Goal: Check status: Check status

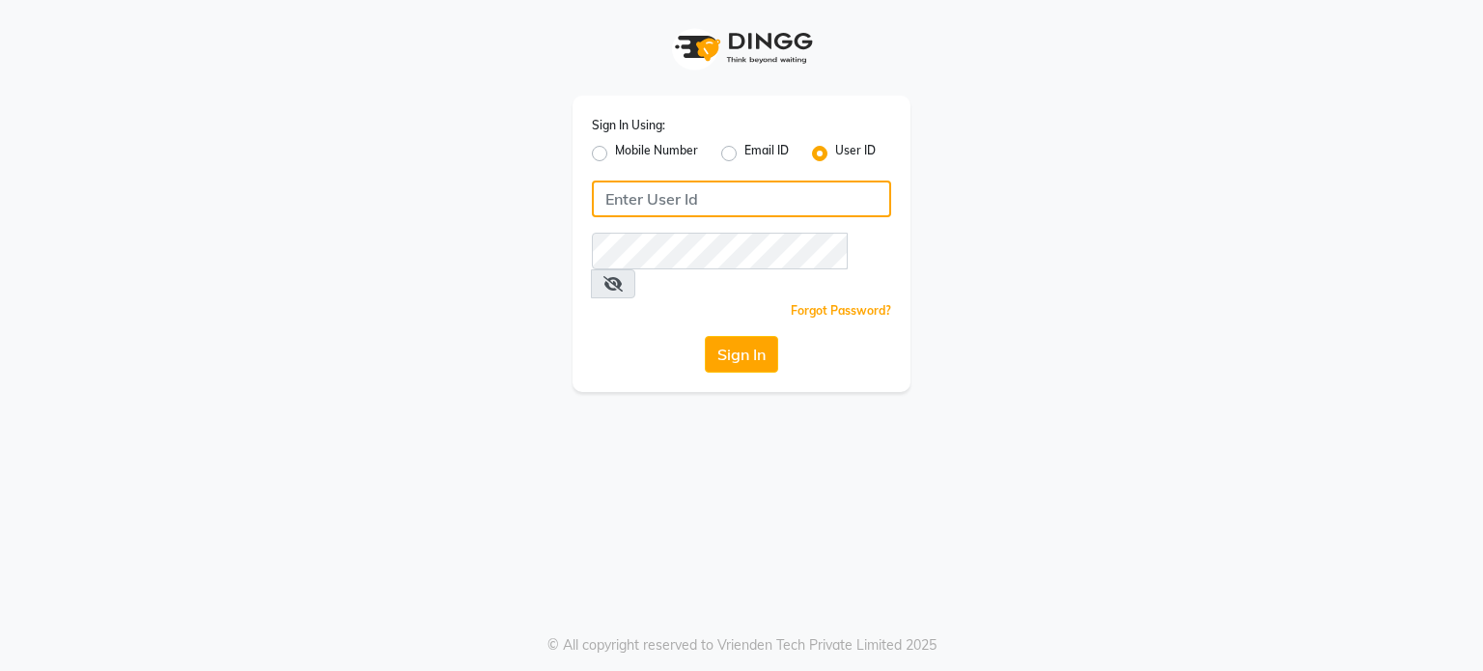
type input "8408993355"
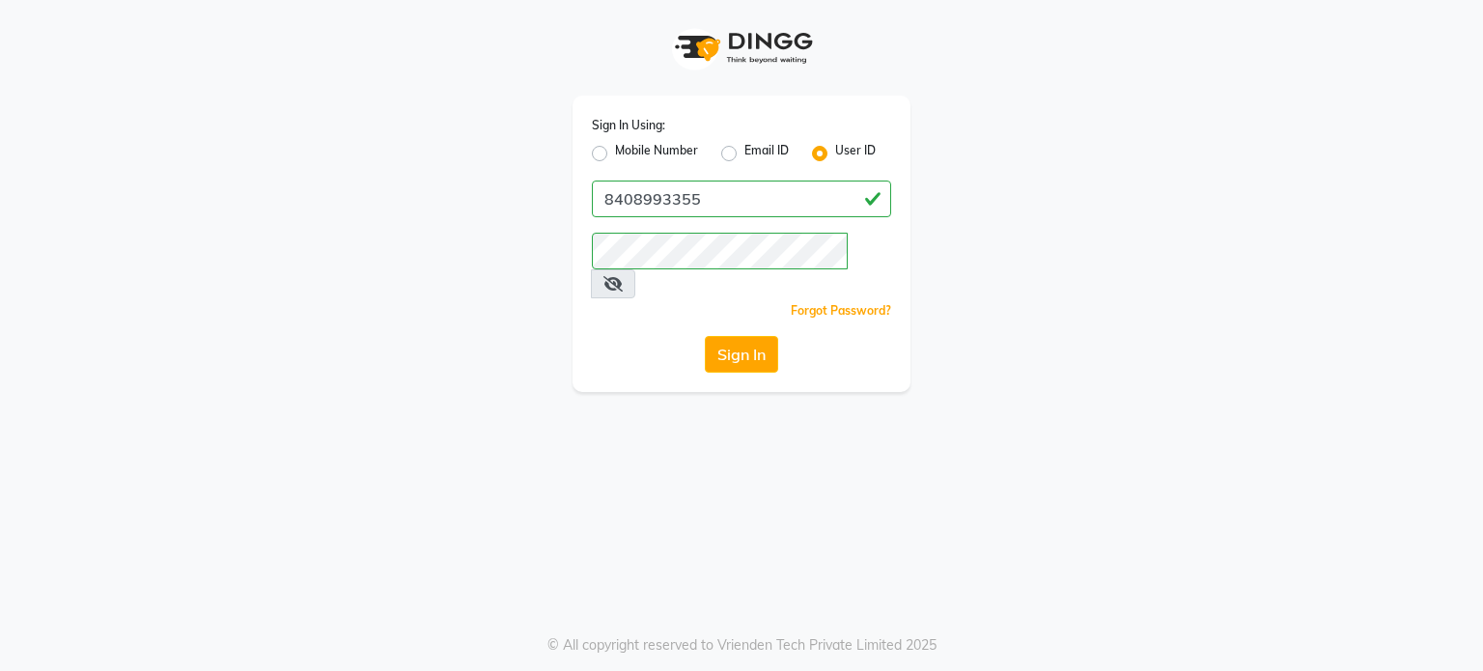
click at [835, 153] on label "User ID" at bounding box center [855, 153] width 41 height 23
click at [835, 153] on input "User ID" at bounding box center [841, 148] width 13 height 13
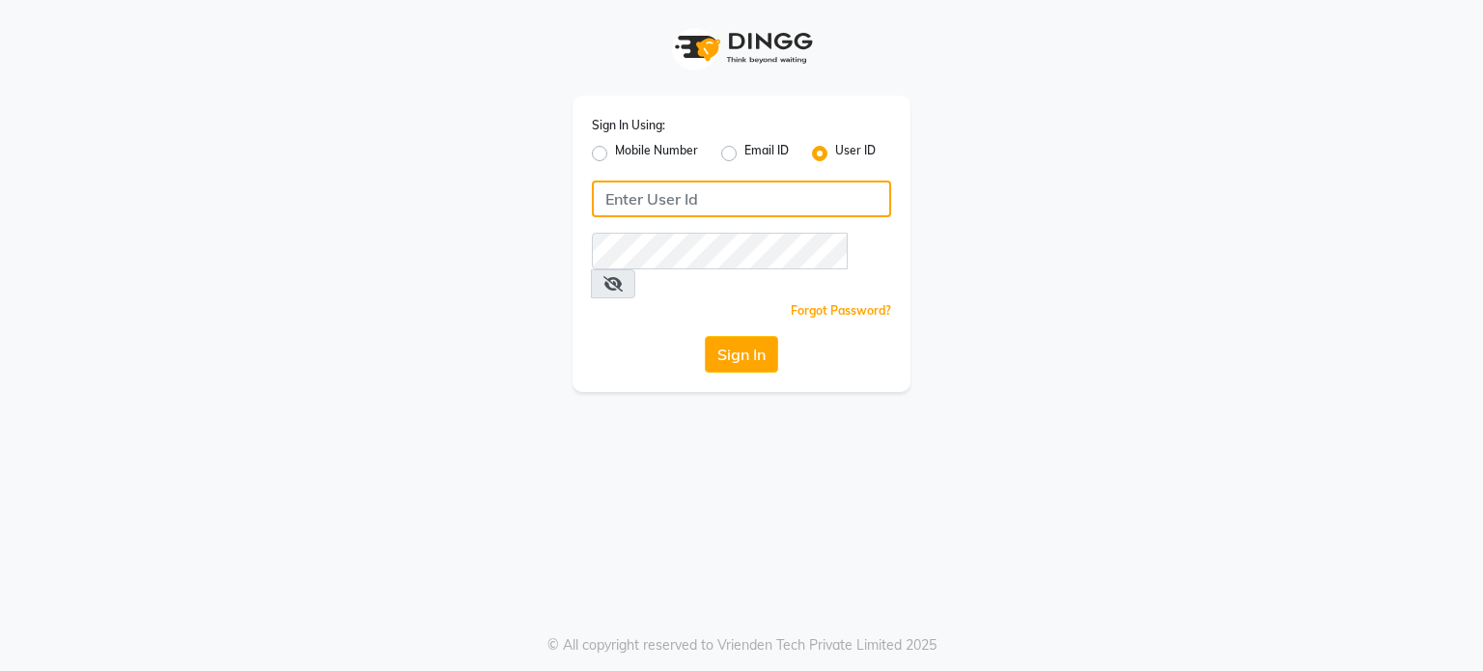
click at [667, 202] on input "Username" at bounding box center [741, 198] width 299 height 37
click at [612, 197] on input "e20-33" at bounding box center [741, 198] width 299 height 37
click at [707, 200] on input "e1120-33" at bounding box center [741, 198] width 299 height 37
type input "e1120-33"
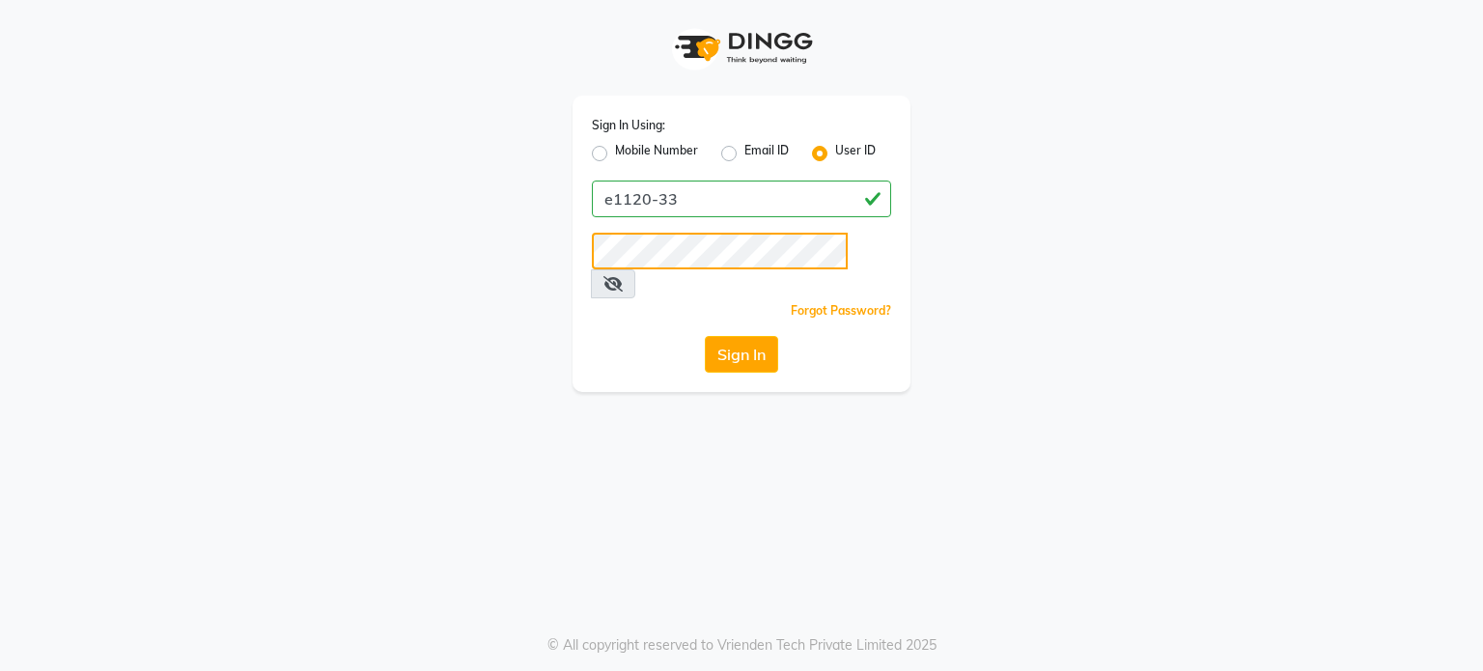
click at [705, 336] on button "Sign In" at bounding box center [741, 354] width 73 height 37
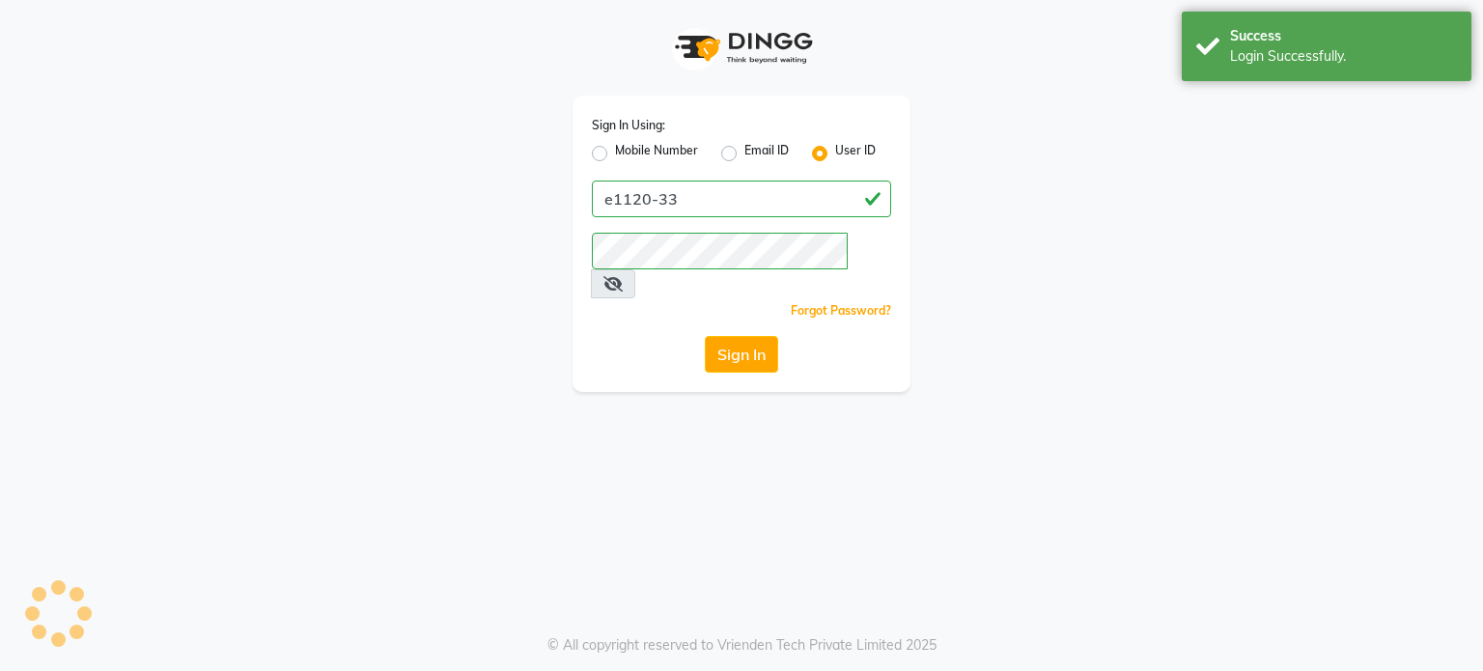
select select "service"
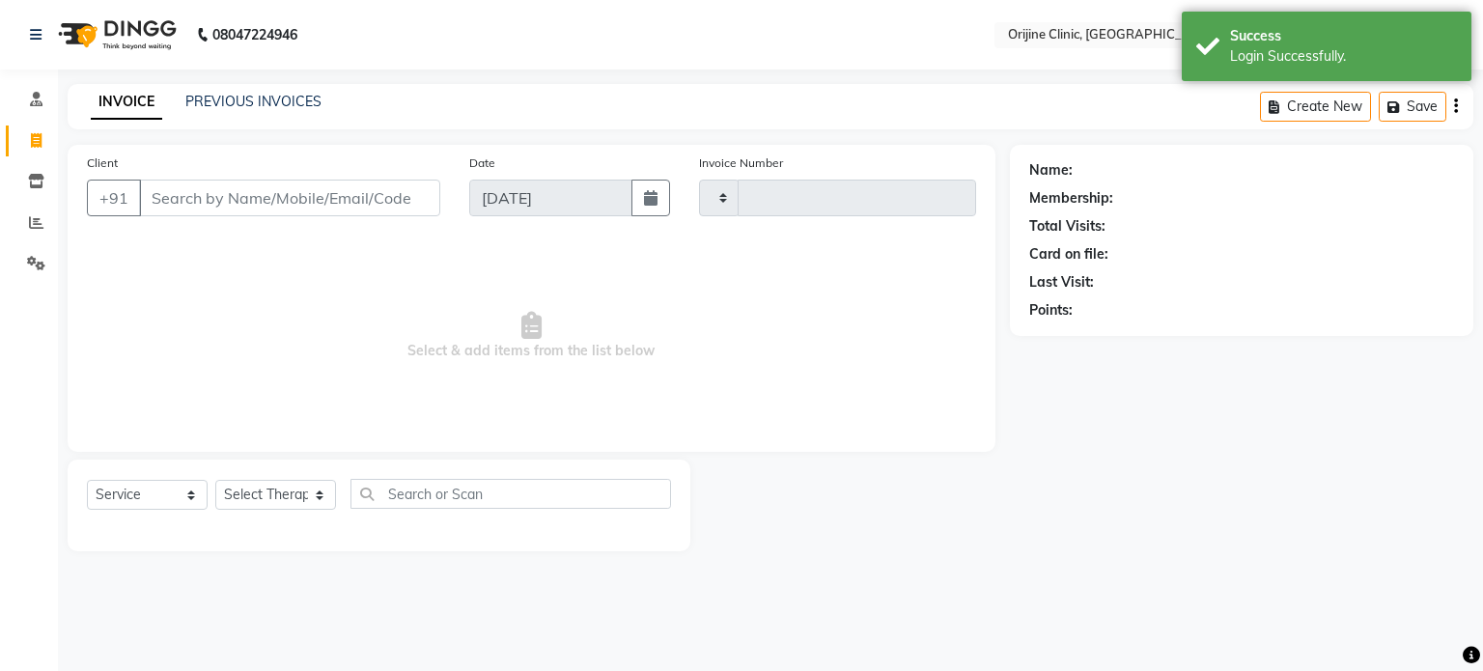
type input "0966"
select select "en"
select select "702"
click at [45, 188] on span at bounding box center [36, 182] width 34 height 22
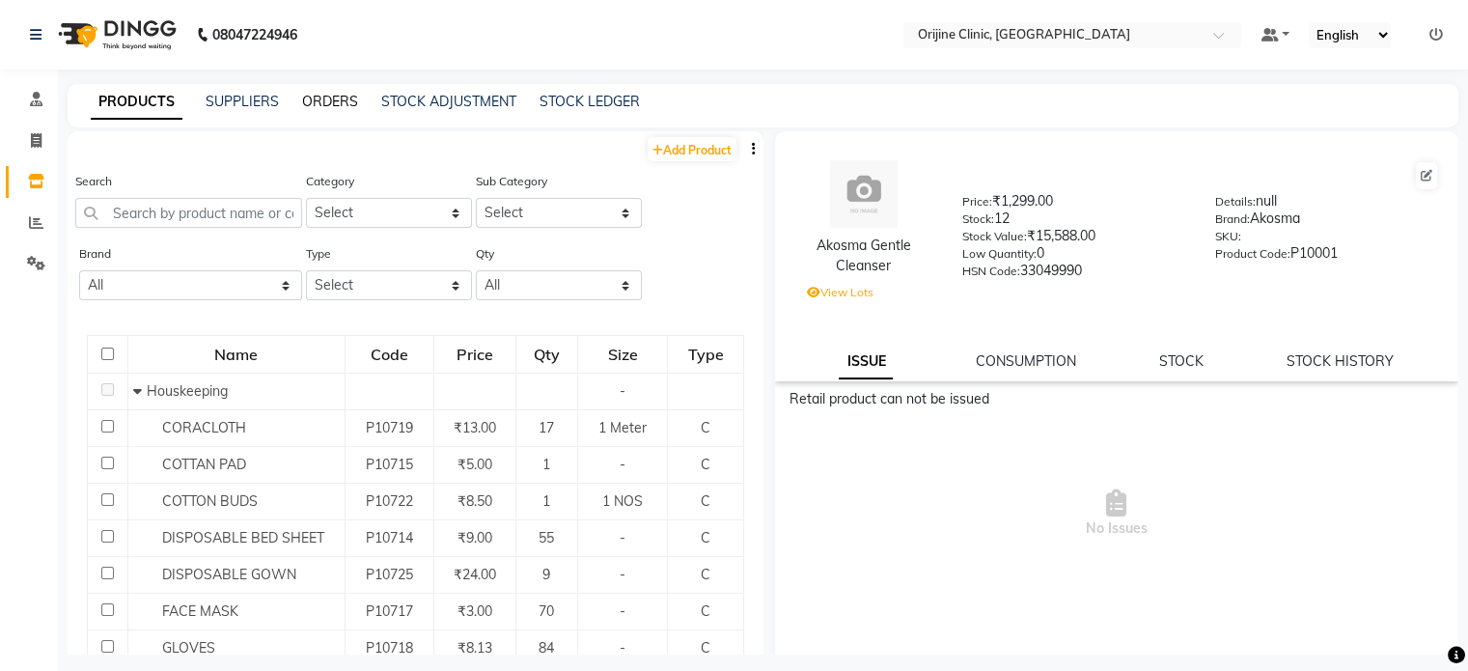
click at [340, 104] on link "ORDERS" at bounding box center [330, 101] width 56 height 17
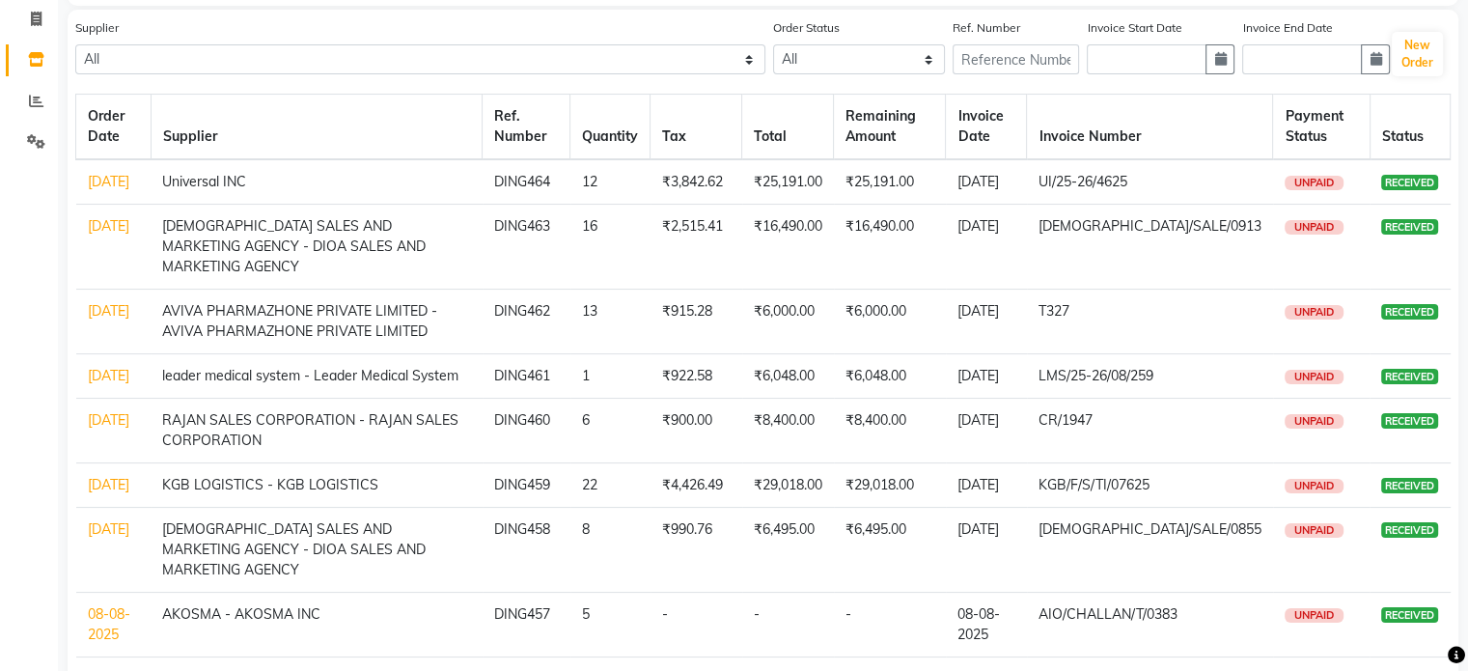
scroll to position [123, 0]
click at [93, 642] on link "08-08-2025" at bounding box center [109, 623] width 42 height 38
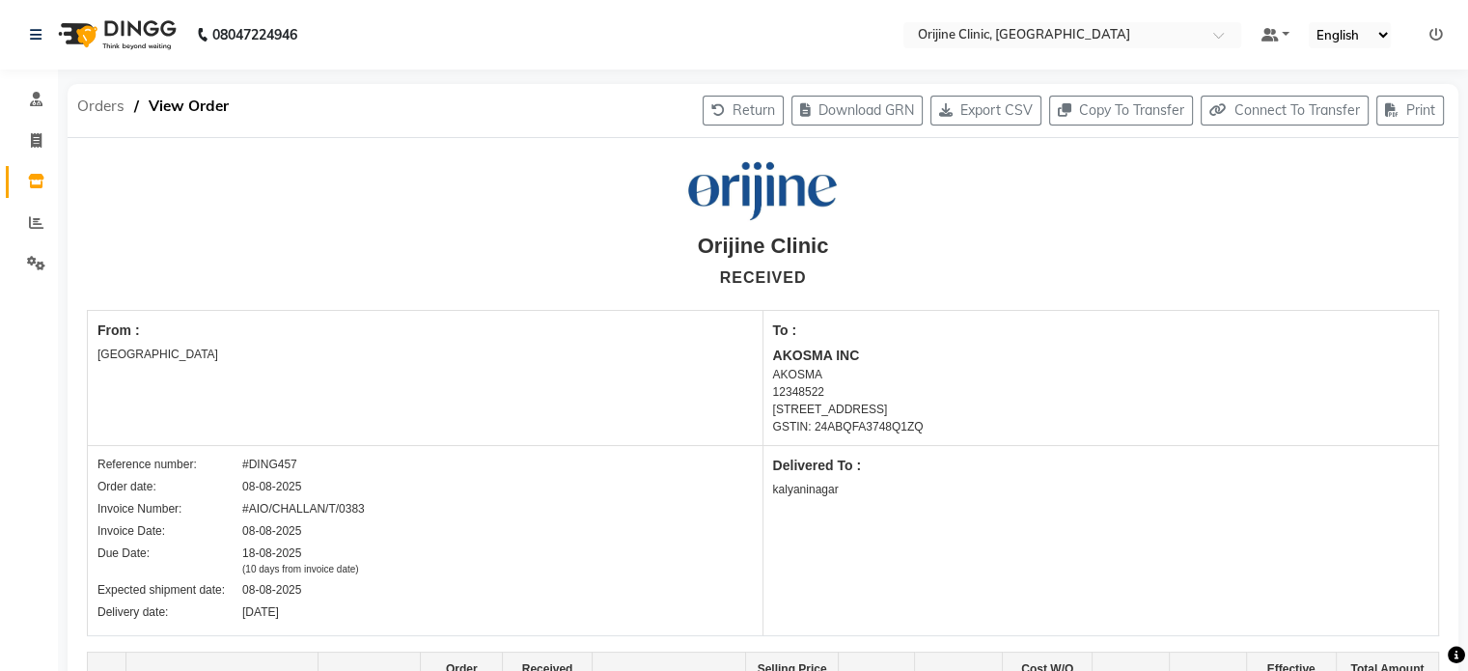
click at [94, 107] on span "Orders" at bounding box center [101, 106] width 67 height 35
